Goal: Complete application form: Complete application form

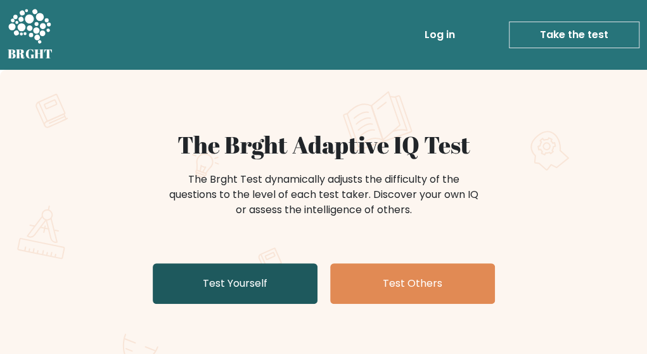
click at [300, 282] on link "Test Yourself" at bounding box center [235, 283] width 165 height 41
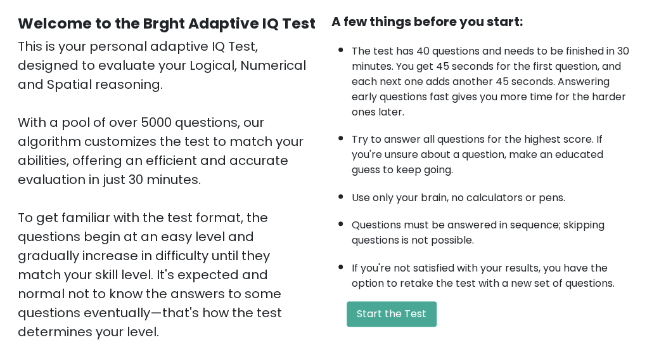
scroll to position [148, 0]
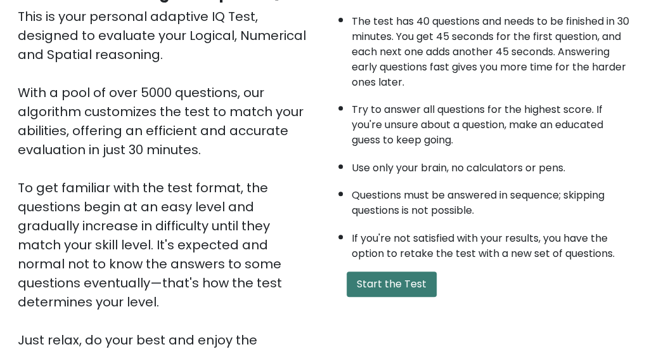
click at [370, 283] on button "Start the Test" at bounding box center [392, 283] width 90 height 25
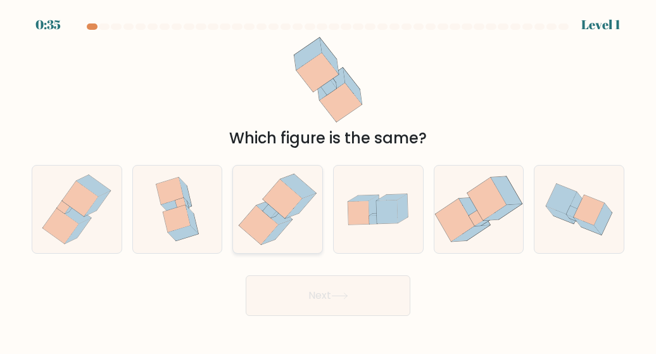
click at [291, 200] on icon at bounding box center [282, 198] width 39 height 39
click at [328, 180] on input "c." at bounding box center [328, 178] width 1 height 3
radio input "true"
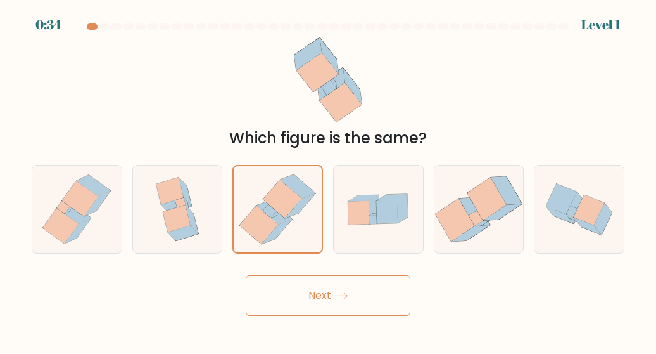
click at [314, 289] on button "Next" at bounding box center [328, 295] width 165 height 41
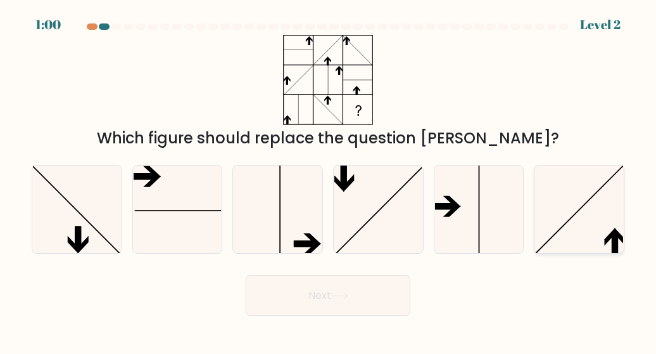
click at [585, 229] on icon at bounding box center [579, 208] width 87 height 87
click at [329, 180] on input "f." at bounding box center [328, 178] width 1 height 3
radio input "true"
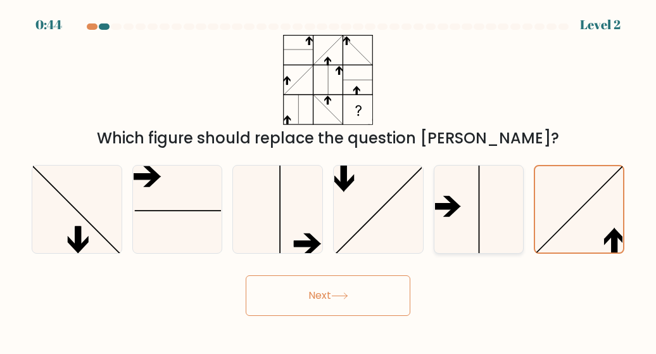
click at [447, 218] on icon at bounding box center [478, 208] width 87 height 87
click at [329, 180] on input "e." at bounding box center [328, 178] width 1 height 3
radio input "true"
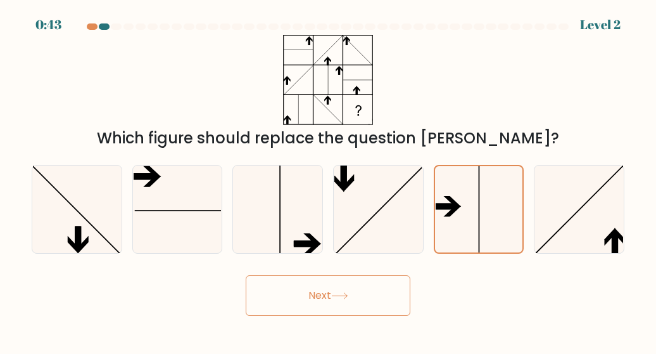
click at [340, 293] on icon at bounding box center [339, 295] width 17 height 7
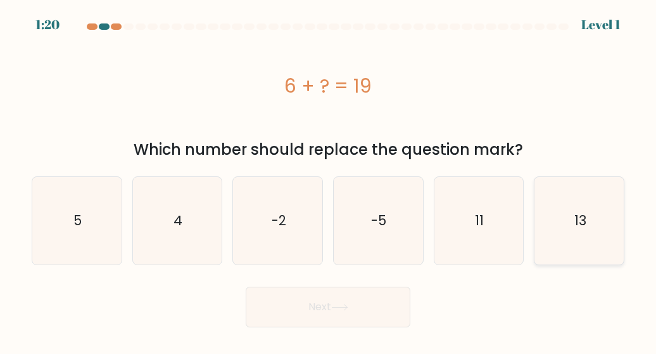
click at [588, 227] on icon "13" at bounding box center [579, 220] width 87 height 87
click at [329, 180] on input "f. 13" at bounding box center [328, 178] width 1 height 3
radio input "true"
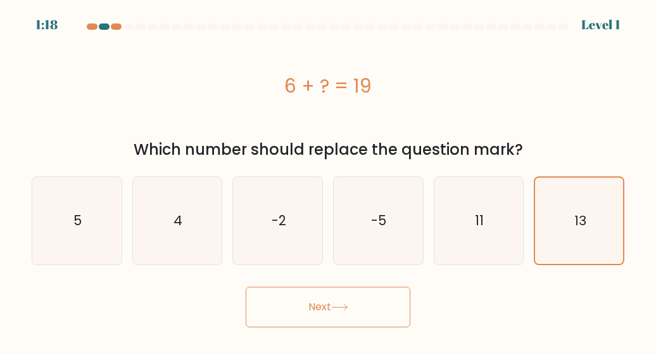
click at [347, 314] on button "Next" at bounding box center [328, 306] width 165 height 41
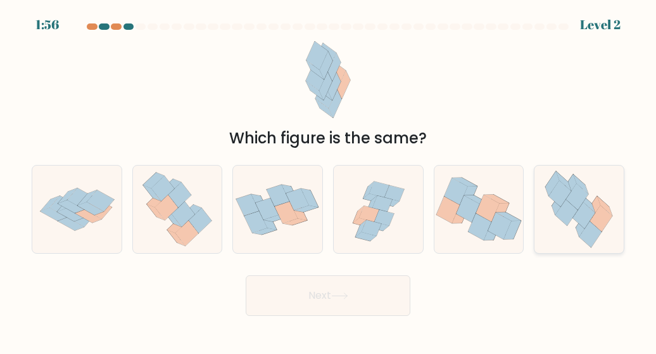
click at [579, 226] on icon at bounding box center [584, 224] width 14 height 25
click at [329, 180] on input "f." at bounding box center [328, 178] width 1 height 3
radio input "true"
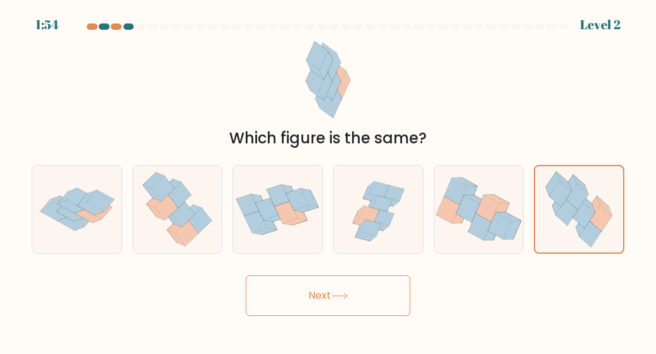
click at [362, 286] on button "Next" at bounding box center [328, 295] width 165 height 41
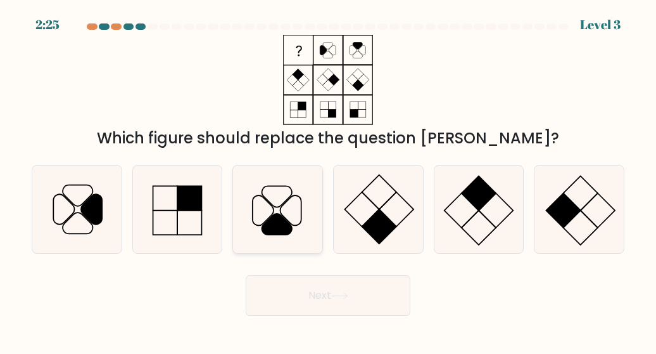
click at [276, 216] on icon at bounding box center [277, 224] width 30 height 21
click at [328, 180] on input "c." at bounding box center [328, 178] width 1 height 3
radio input "true"
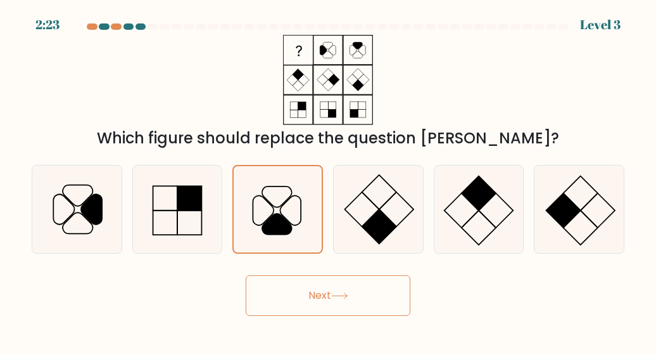
click at [295, 295] on button "Next" at bounding box center [328, 295] width 165 height 41
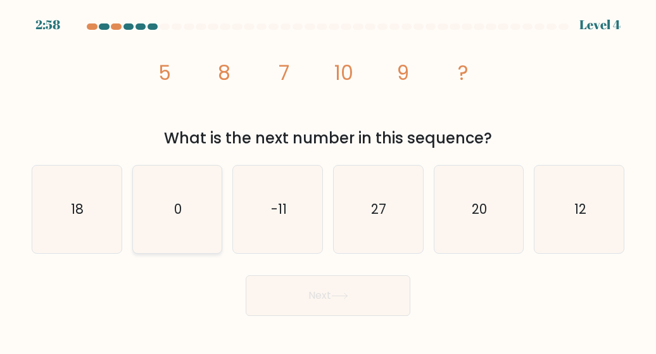
click at [180, 206] on text "0" at bounding box center [178, 209] width 8 height 18
click at [328, 180] on input "b. 0" at bounding box center [328, 178] width 1 height 3
radio input "true"
click at [359, 287] on button "Next" at bounding box center [328, 295] width 165 height 41
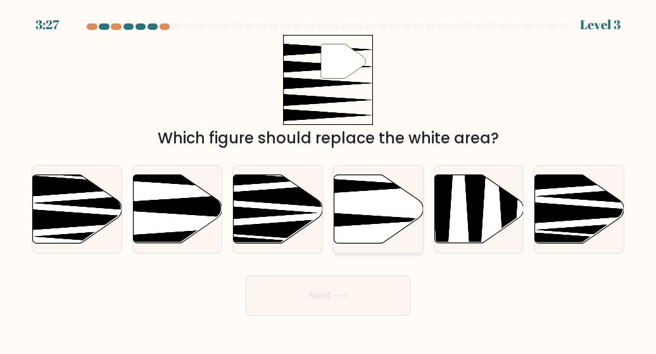
click at [374, 230] on icon at bounding box center [379, 208] width 89 height 68
click at [329, 180] on input "d." at bounding box center [328, 178] width 1 height 3
radio input "true"
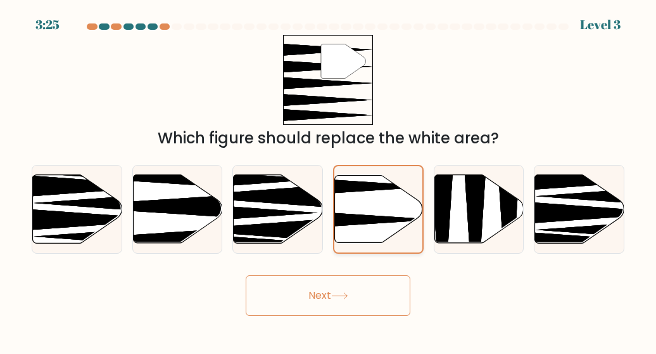
drag, startPoint x: 374, startPoint y: 230, endPoint x: 370, endPoint y: 179, distance: 50.8
click at [370, 179] on icon at bounding box center [379, 208] width 88 height 67
click at [329, 179] on input "d." at bounding box center [328, 178] width 1 height 3
click at [346, 295] on icon at bounding box center [339, 296] width 15 height 6
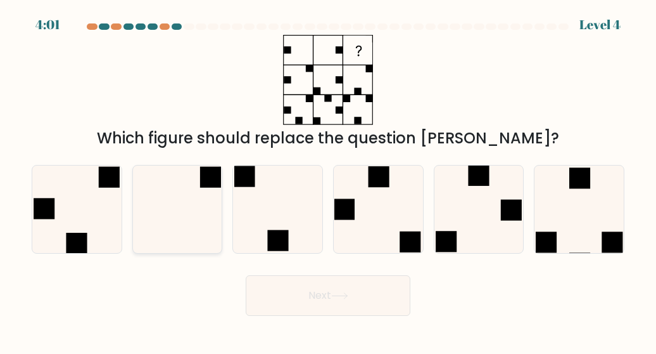
click at [201, 229] on icon at bounding box center [177, 208] width 87 height 87
click at [328, 180] on input "b." at bounding box center [328, 178] width 1 height 3
radio input "true"
click at [307, 307] on button "Next" at bounding box center [328, 295] width 165 height 41
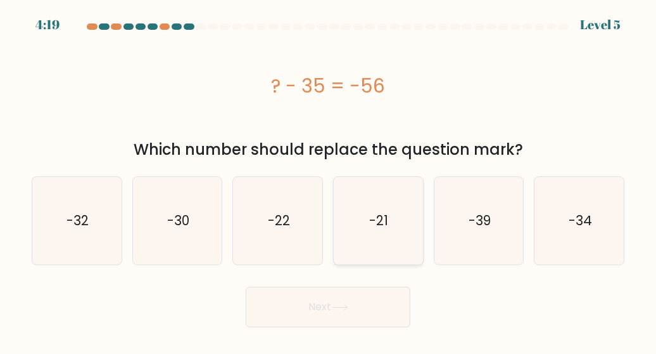
click at [379, 243] on icon "-21" at bounding box center [378, 220] width 87 height 87
click at [329, 180] on input "d. -21" at bounding box center [328, 178] width 1 height 3
radio input "true"
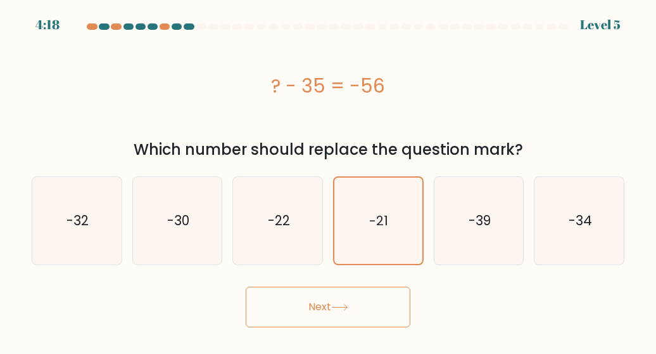
click at [361, 295] on button "Next" at bounding box center [328, 306] width 165 height 41
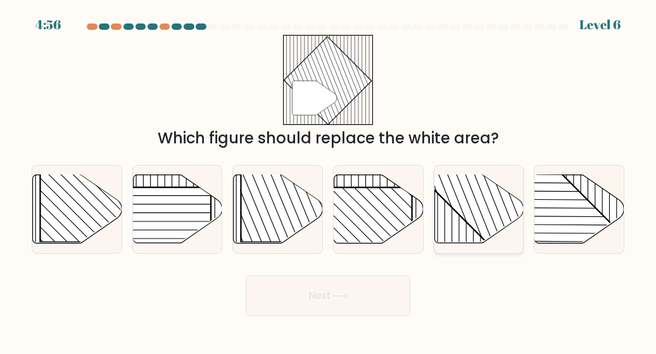
click at [485, 218] on rect at bounding box center [505, 173] width 175 height 175
click at [329, 180] on input "e." at bounding box center [328, 178] width 1 height 3
radio input "true"
click at [357, 301] on button "Next" at bounding box center [328, 295] width 165 height 41
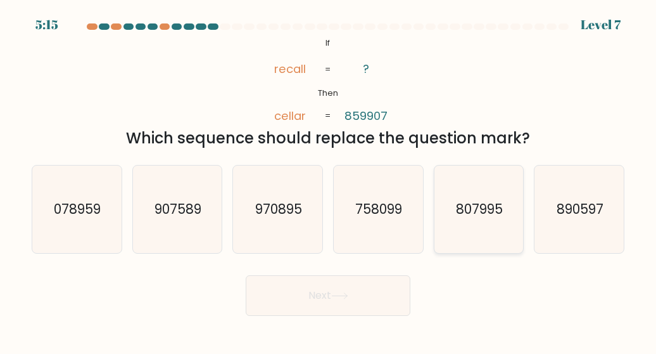
click at [507, 217] on icon "807995" at bounding box center [478, 208] width 87 height 87
click at [329, 180] on input "e. 807995" at bounding box center [328, 178] width 1 height 3
radio input "true"
click at [574, 215] on text "890597" at bounding box center [580, 209] width 47 height 18
click at [329, 180] on input "f. 890597" at bounding box center [328, 178] width 1 height 3
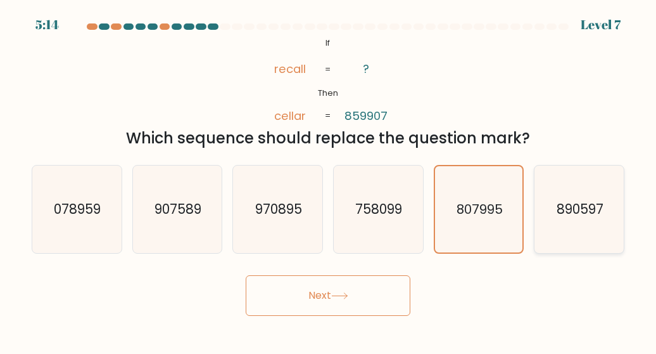
radio input "true"
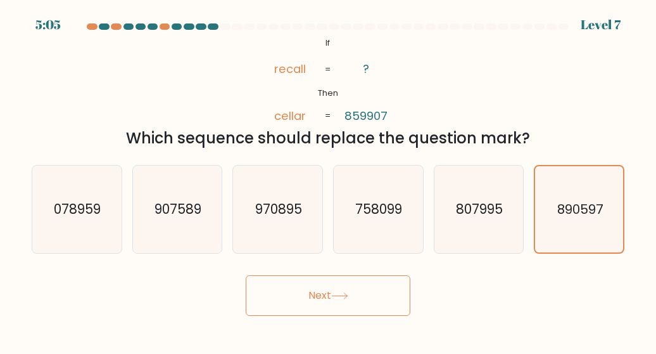
click at [348, 301] on button "Next" at bounding box center [328, 295] width 165 height 41
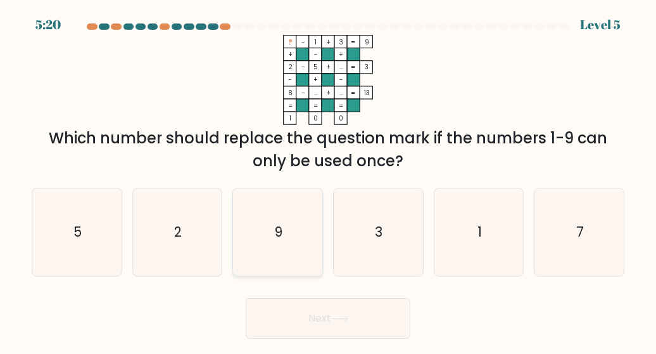
click at [270, 226] on icon "9" at bounding box center [277, 231] width 87 height 87
click at [328, 180] on input "c. 9" at bounding box center [328, 178] width 1 height 3
radio input "true"
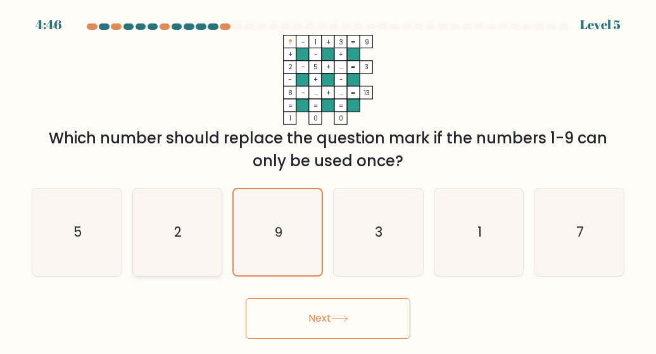
click at [171, 231] on icon "2" at bounding box center [177, 231] width 87 height 87
click at [328, 180] on input "b. 2" at bounding box center [328, 178] width 1 height 3
radio input "true"
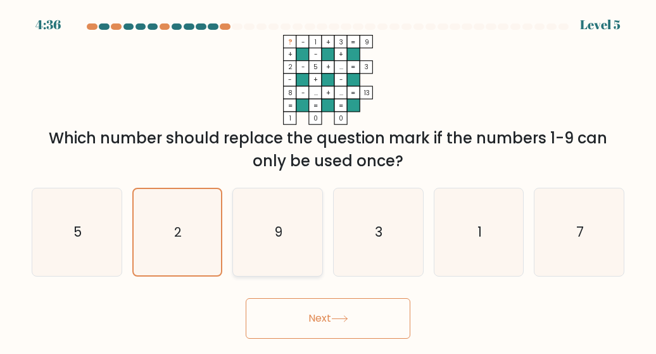
click at [310, 228] on icon "9" at bounding box center [277, 231] width 87 height 87
click at [328, 180] on input "c. 9" at bounding box center [328, 178] width 1 height 3
radio input "true"
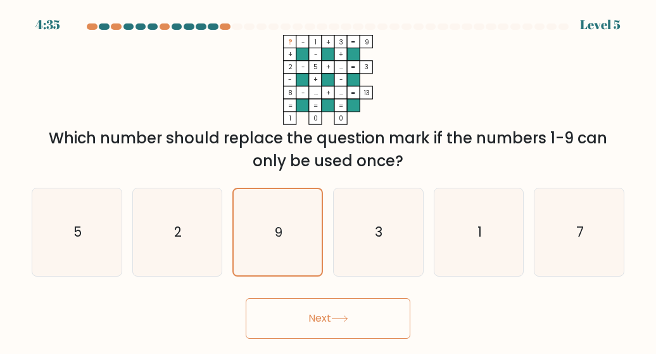
click at [328, 316] on button "Next" at bounding box center [328, 318] width 165 height 41
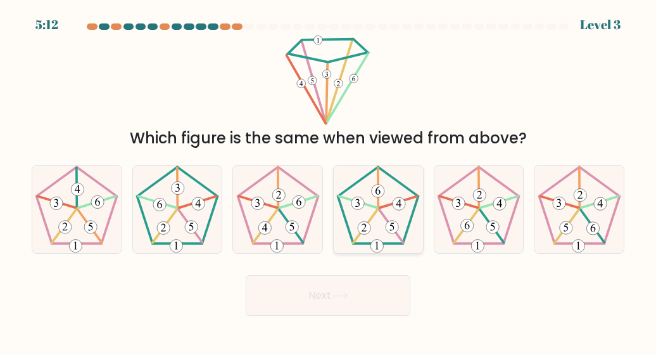
click at [390, 203] on icon at bounding box center [378, 208] width 87 height 87
click at [329, 180] on input "d." at bounding box center [328, 178] width 1 height 3
radio input "true"
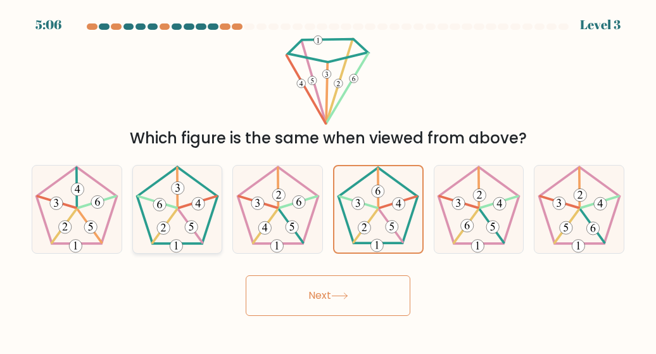
click at [185, 220] on 351 at bounding box center [190, 226] width 23 height 33
click at [328, 180] on input "b." at bounding box center [328, 178] width 1 height 3
radio input "true"
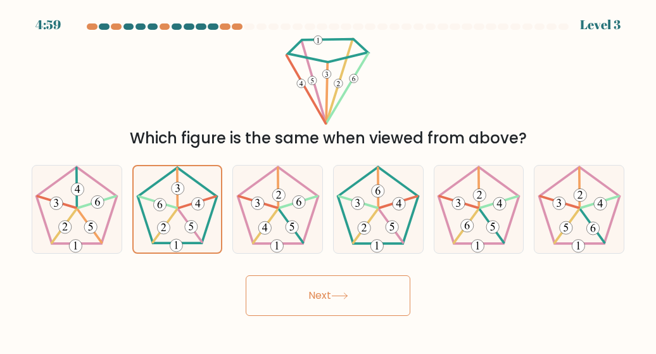
click at [309, 295] on button "Next" at bounding box center [328, 295] width 165 height 41
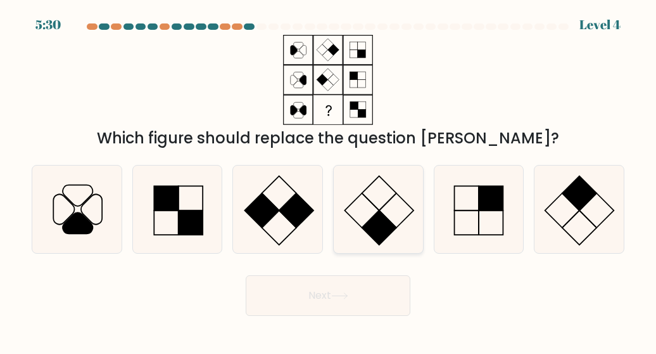
click at [389, 200] on icon at bounding box center [378, 208] width 87 height 87
click at [329, 180] on input "d." at bounding box center [328, 178] width 1 height 3
radio input "true"
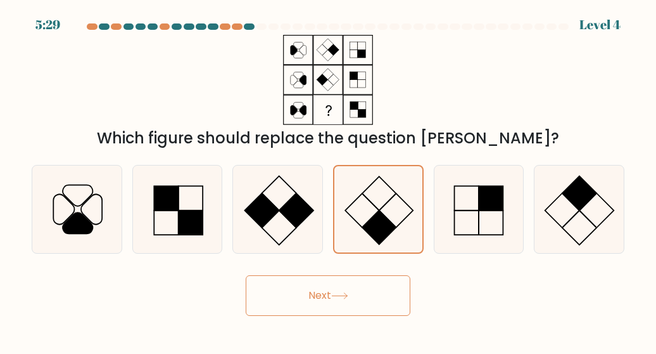
click at [388, 286] on button "Next" at bounding box center [328, 295] width 165 height 41
